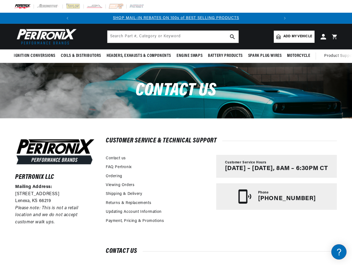
scroll to position [0, 206]
click at [176, 132] on div "Pertronix LLC Mailing Address: [STREET_ADDRESS] Please note: This is not a reta…" at bounding box center [175, 207] width 349 height 179
click at [68, 18] on icon "Translation missing: en.sections.announcements.previous_announcement" at bounding box center [68, 18] width 2 height 3
click at [37, 18] on slideshow-component "SHOP MAIL-IN REBATES ON 100s of BEST SELLING PRODUCTS FREE SHIPPING ON ORDERS O…" at bounding box center [176, 18] width 352 height 11
click at [176, 18] on span "FREE SHIPPING ON ORDERS OVER $109" at bounding box center [177, 18] width 80 height 4
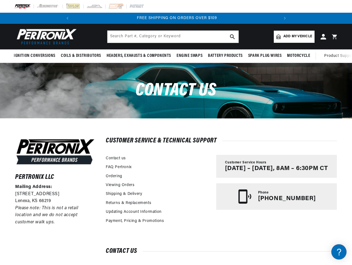
click at [284, 18] on icon "Translation missing: en.sections.announcements.next_announcement" at bounding box center [285, 18] width 2 height 3
click at [36, 56] on span "Ignition Conversions" at bounding box center [35, 56] width 42 height 6
click at [80, 56] on span "Coils & Distributors" at bounding box center [81, 56] width 40 height 6
click at [138, 56] on span "Headers, Exhausts & Components" at bounding box center [139, 56] width 64 height 6
click at [189, 56] on span "Engine Swaps" at bounding box center [190, 56] width 26 height 6
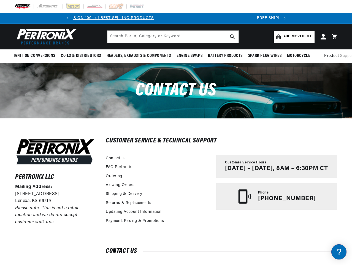
click at [225, 56] on span "Battery Products" at bounding box center [225, 56] width 35 height 6
